Goal: Navigation & Orientation: Go to known website

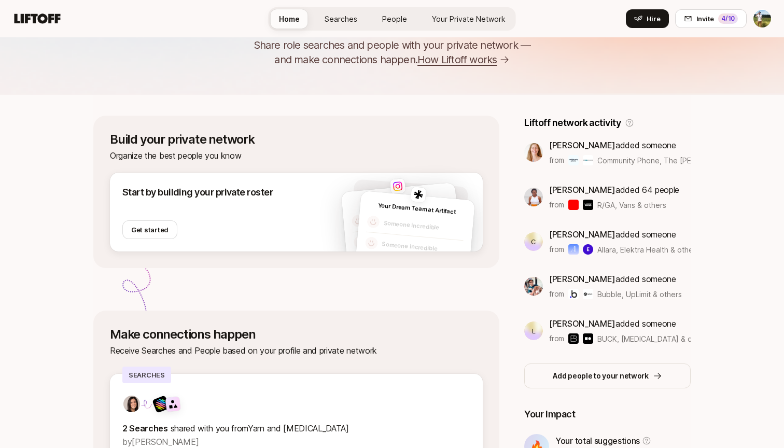
scroll to position [64, 0]
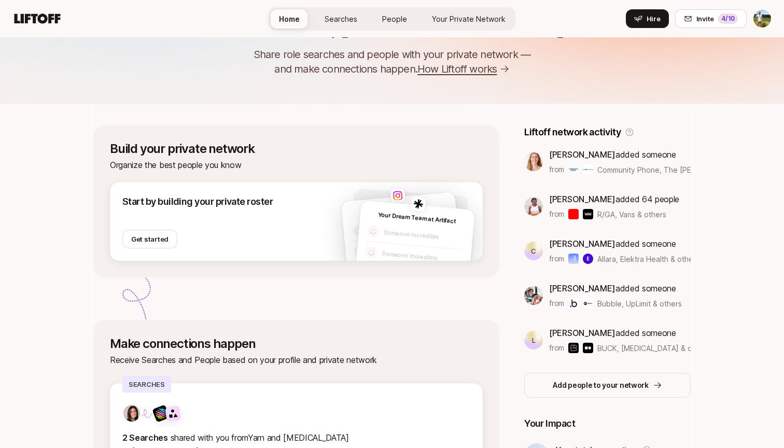
scroll to position [62, 0]
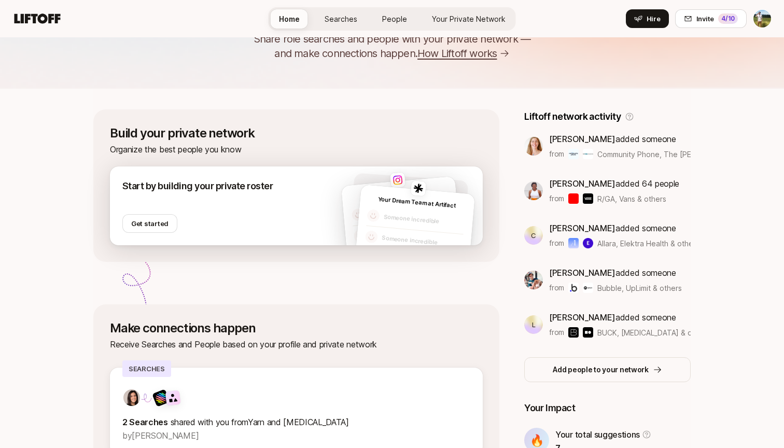
scroll to position [70, 0]
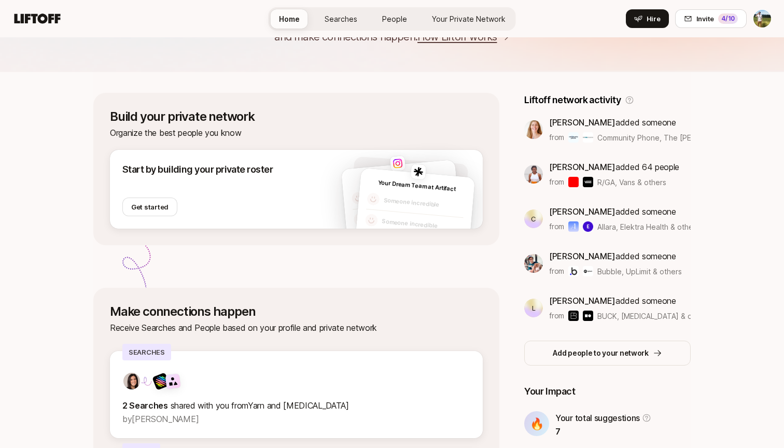
scroll to position [85, 0]
